Goal: Task Accomplishment & Management: Use online tool/utility

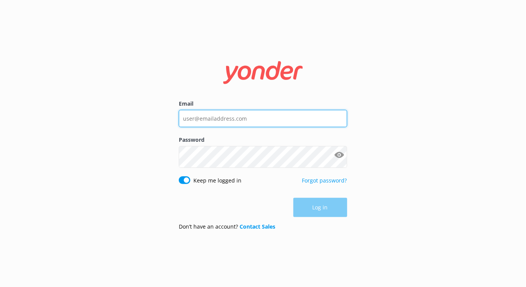
type input "[EMAIL_ADDRESS][DOMAIN_NAME]"
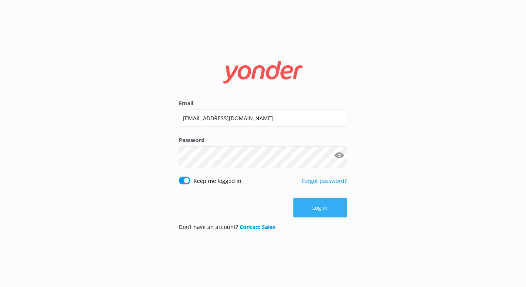
click at [319, 218] on button "Log in" at bounding box center [321, 208] width 54 height 19
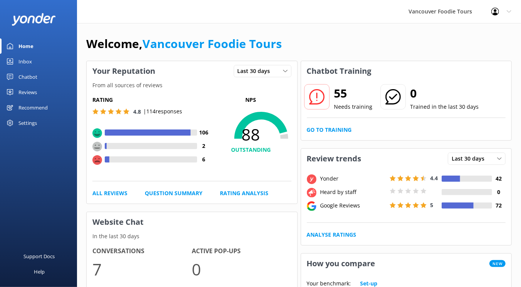
click at [37, 85] on div "Chatbot" at bounding box center [27, 76] width 19 height 15
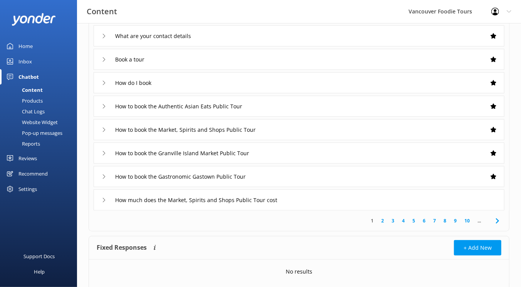
scroll to position [115, 0]
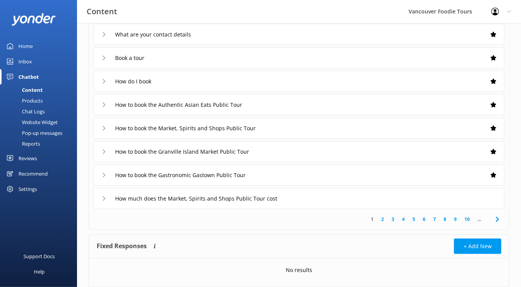
click at [32, 69] on div "Inbox" at bounding box center [24, 61] width 13 height 15
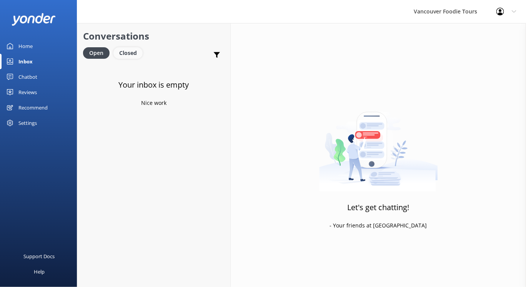
click at [143, 59] on div "Closed" at bounding box center [127, 53] width 29 height 12
